Goal: Navigation & Orientation: Understand site structure

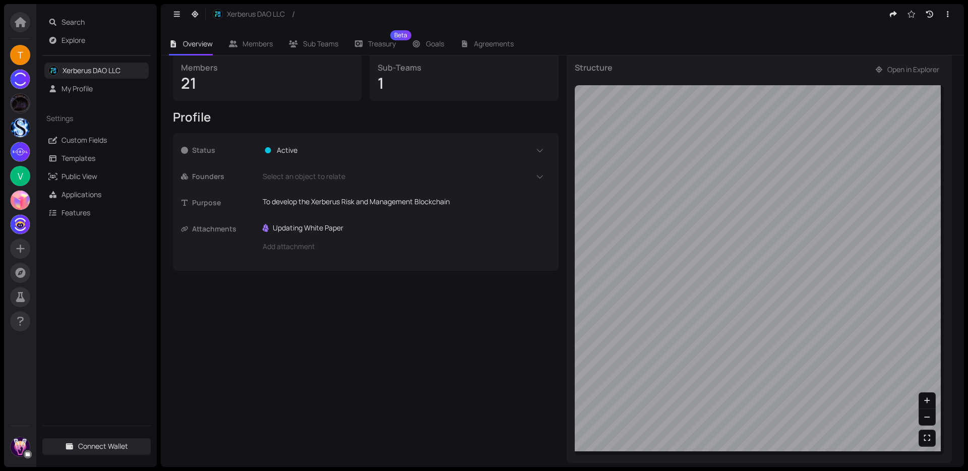
scroll to position [170, 0]
click at [69, 174] on link "Public View" at bounding box center [79, 176] width 36 height 10
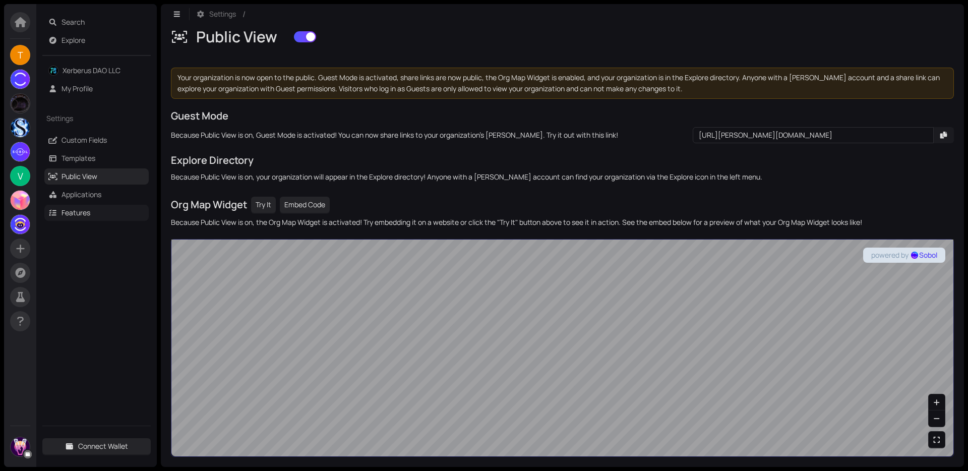
click at [81, 212] on link "Features" at bounding box center [75, 213] width 29 height 10
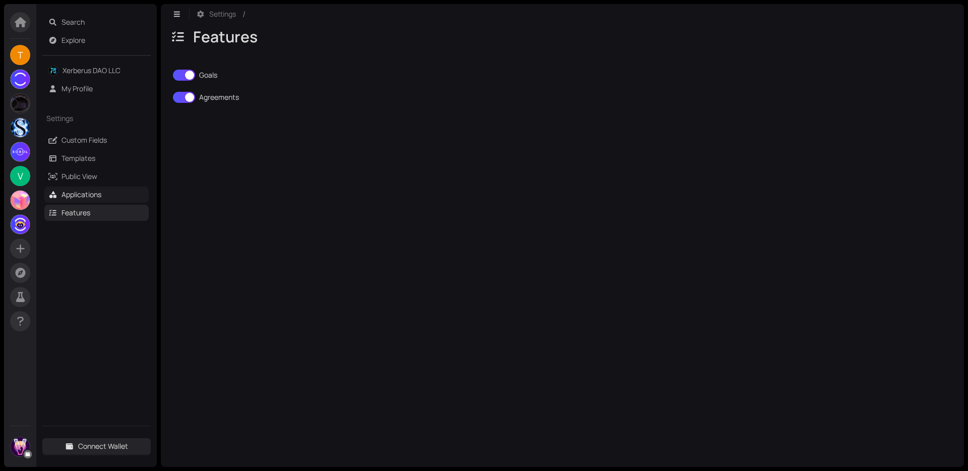
click at [81, 199] on link "Applications" at bounding box center [81, 195] width 40 height 10
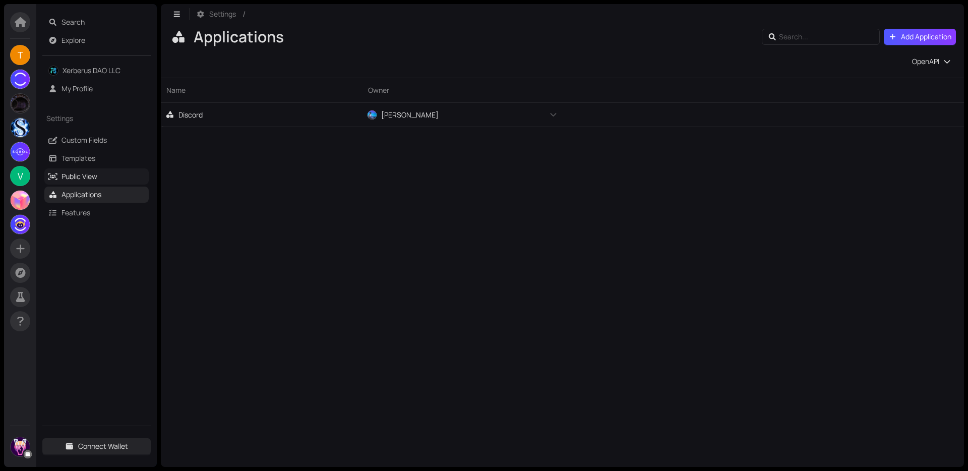
click at [77, 177] on link "Public View" at bounding box center [79, 176] width 36 height 10
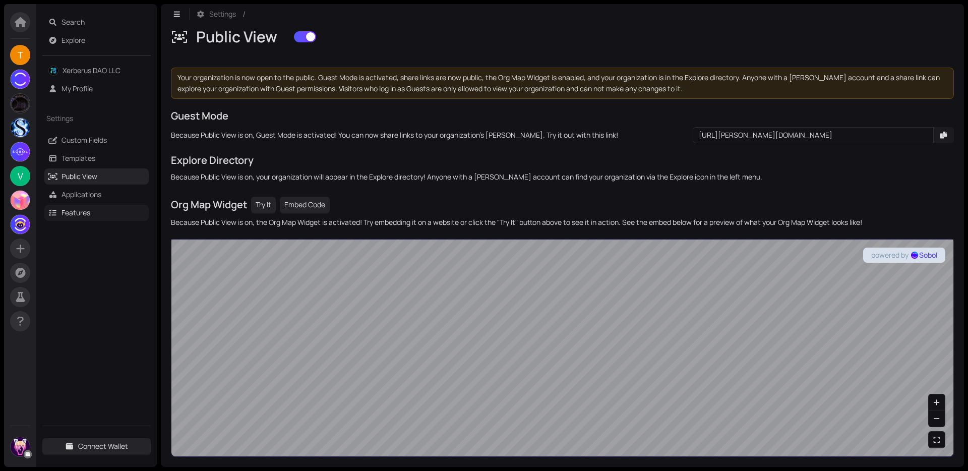
click at [83, 215] on link "Features" at bounding box center [75, 213] width 29 height 10
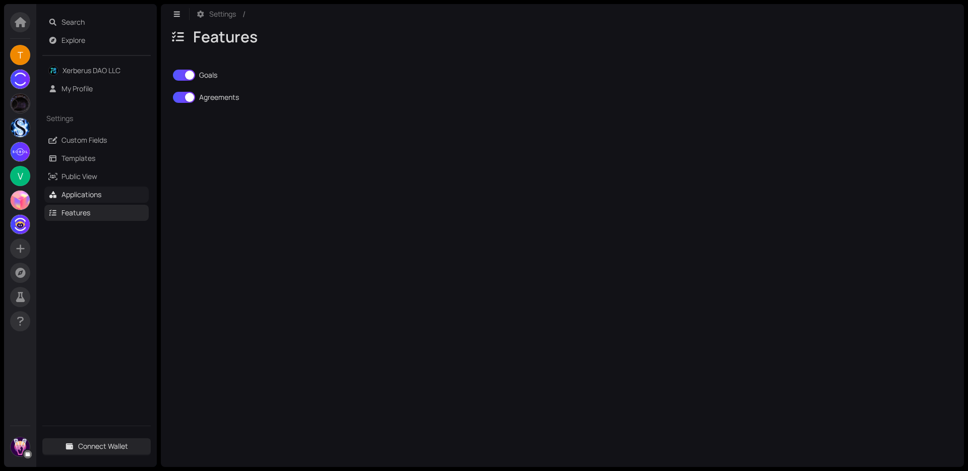
click at [78, 198] on link "Applications" at bounding box center [81, 195] width 40 height 10
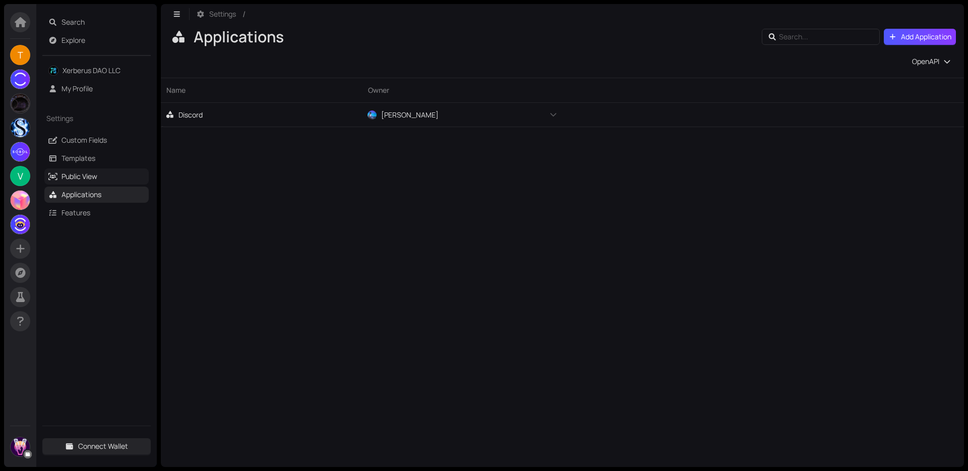
click at [75, 176] on link "Public View" at bounding box center [79, 176] width 36 height 10
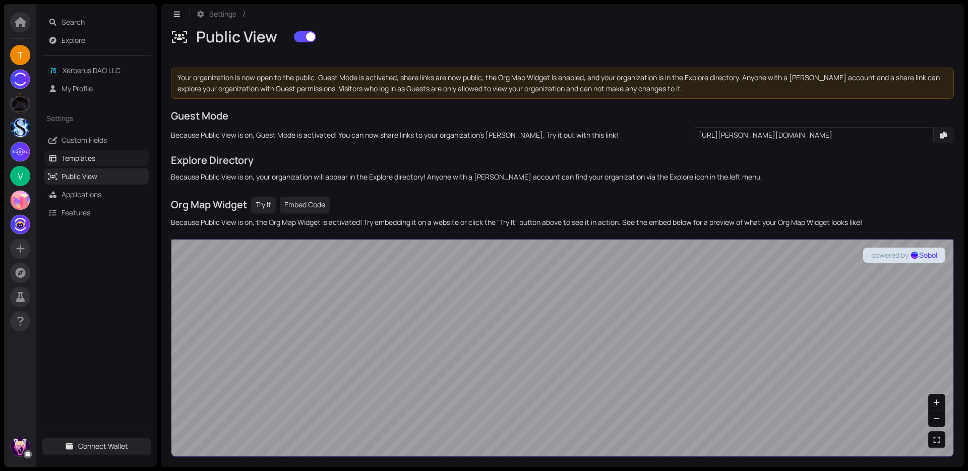
click at [69, 154] on link "Templates" at bounding box center [78, 158] width 34 height 10
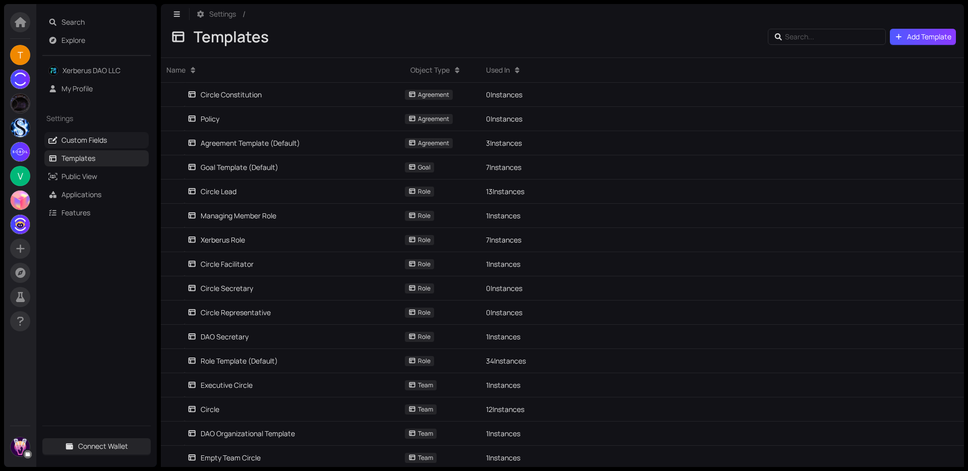
click at [66, 141] on link "Custom Fields" at bounding box center [83, 140] width 45 height 10
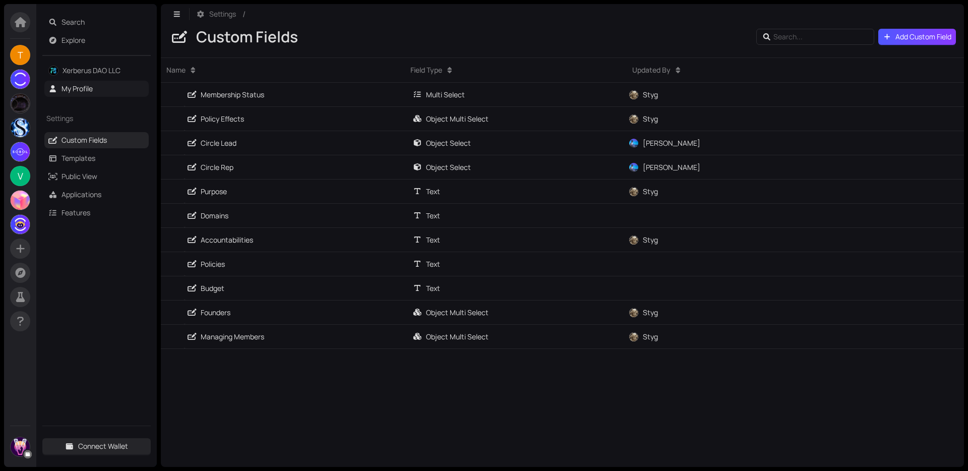
click at [61, 92] on link "My Profile" at bounding box center [76, 89] width 31 height 10
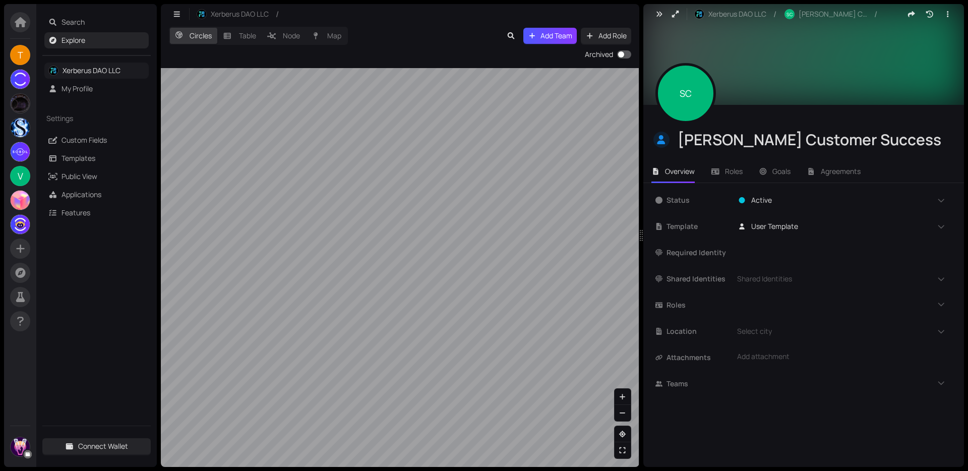
click at [63, 75] on link "Xerberus DAO LLC" at bounding box center [92, 71] width 58 height 10
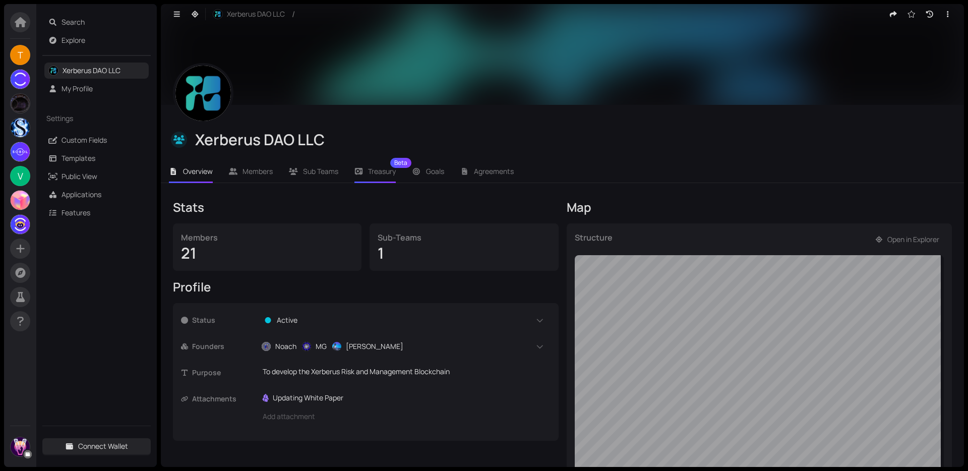
click at [386, 171] on span "Treasury Beta" at bounding box center [382, 171] width 28 height 7
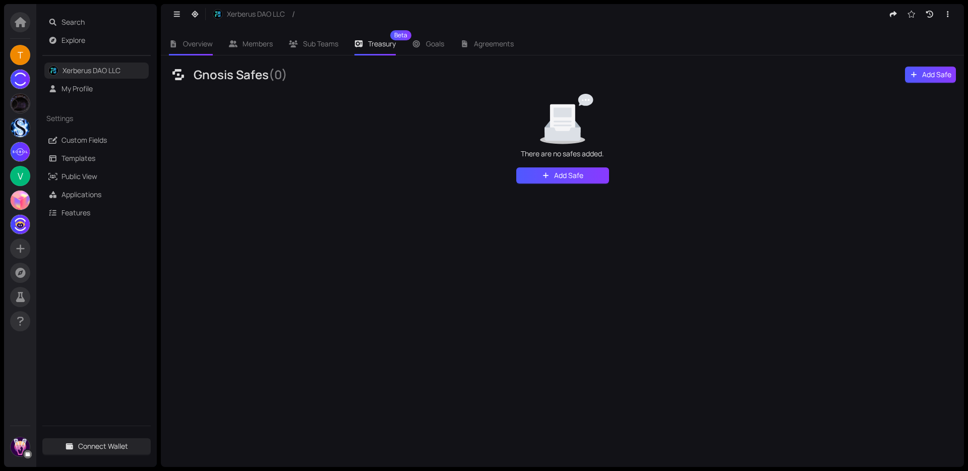
click at [201, 50] on li "Overview" at bounding box center [191, 43] width 60 height 23
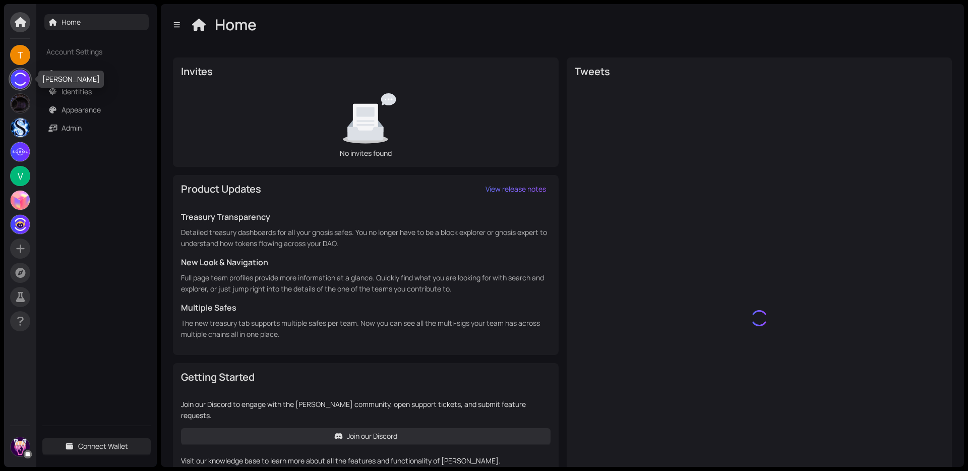
click at [23, 74] on img at bounding box center [20, 79] width 19 height 19
